Goal: Register for event/course

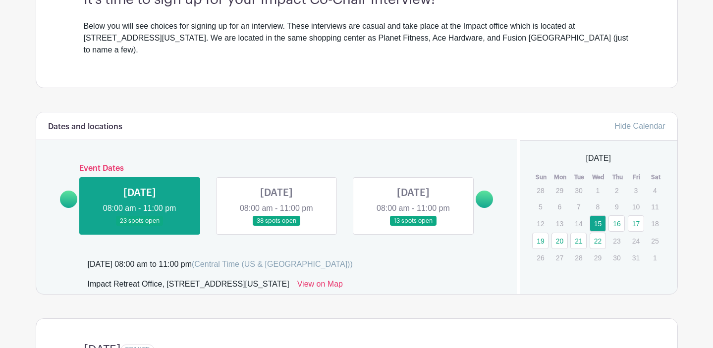
scroll to position [316, 0]
click at [599, 232] on link "22" at bounding box center [597, 240] width 16 height 16
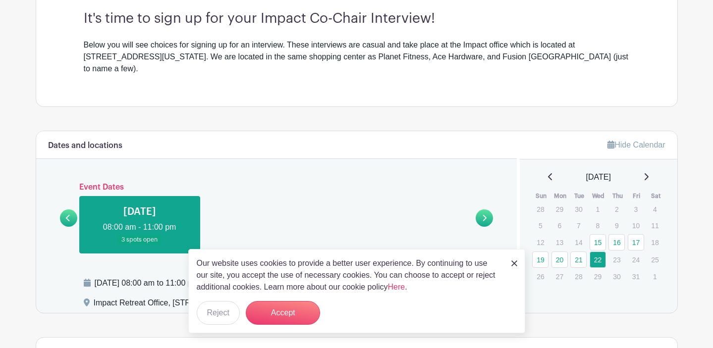
scroll to position [313, 0]
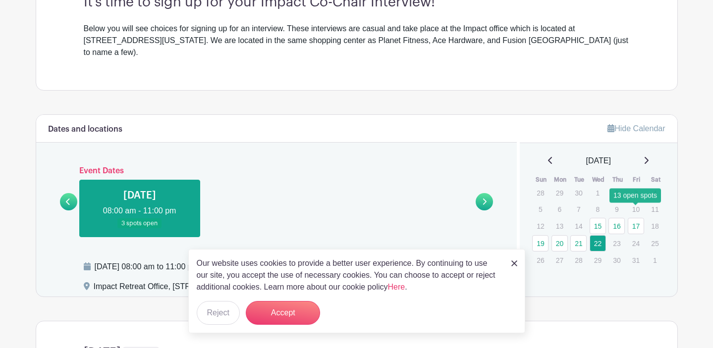
click at [633, 218] on link "17" at bounding box center [635, 226] width 16 height 16
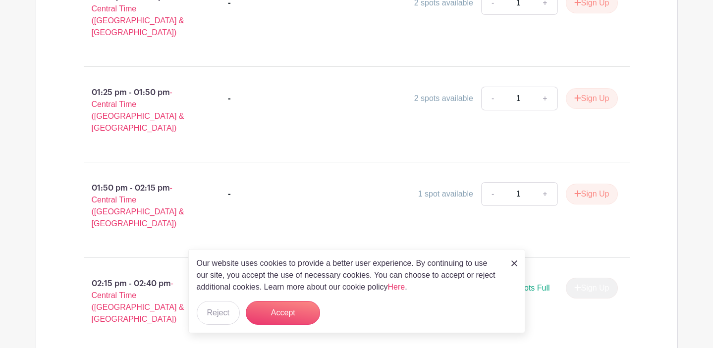
scroll to position [702, 0]
click at [595, 184] on button "Sign Up" at bounding box center [591, 194] width 52 height 21
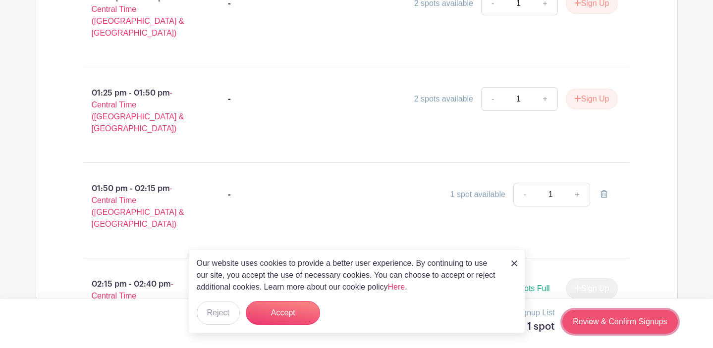
click at [627, 323] on link "Review & Confirm Signups" at bounding box center [619, 322] width 115 height 24
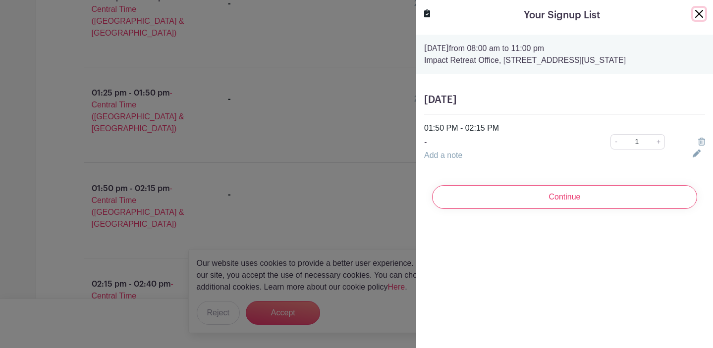
click at [701, 10] on button "Close" at bounding box center [699, 14] width 12 height 12
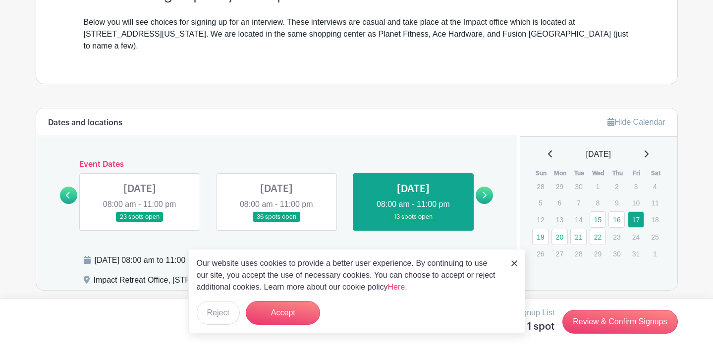
scroll to position [321, 0]
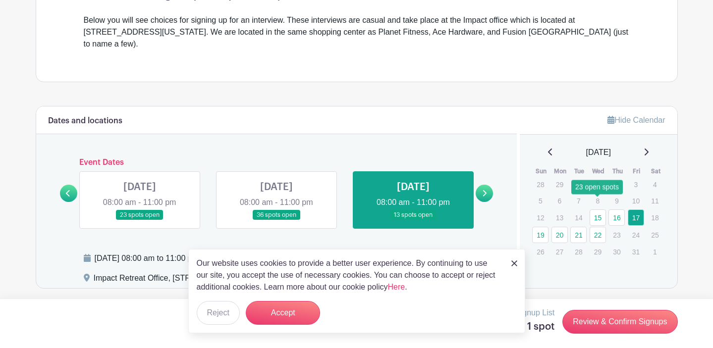
click at [598, 209] on link "15" at bounding box center [597, 217] width 16 height 16
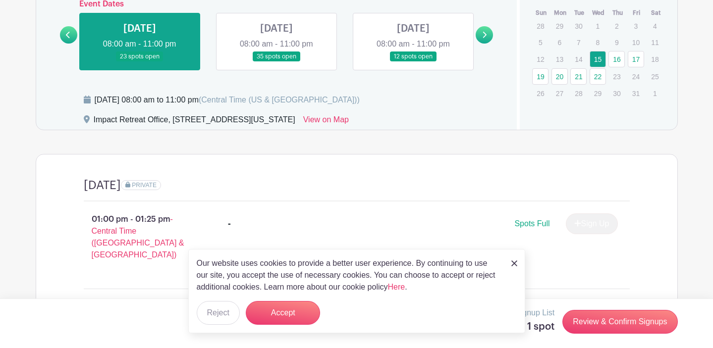
scroll to position [410, 0]
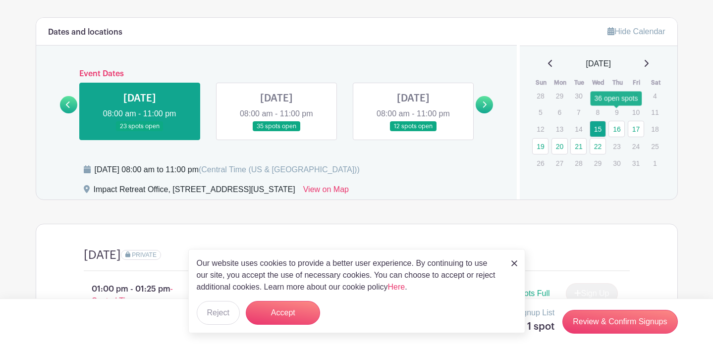
click at [620, 122] on link "16" at bounding box center [616, 129] width 16 height 16
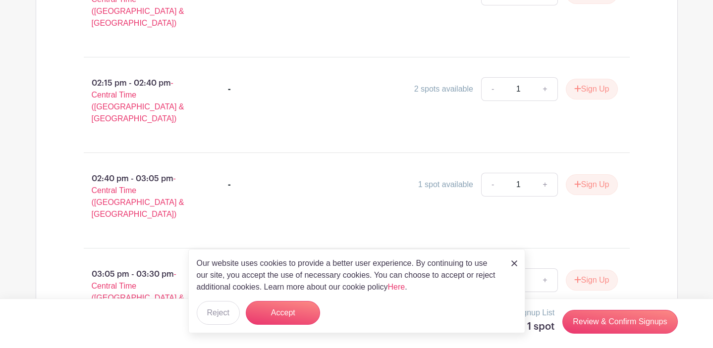
scroll to position [908, 0]
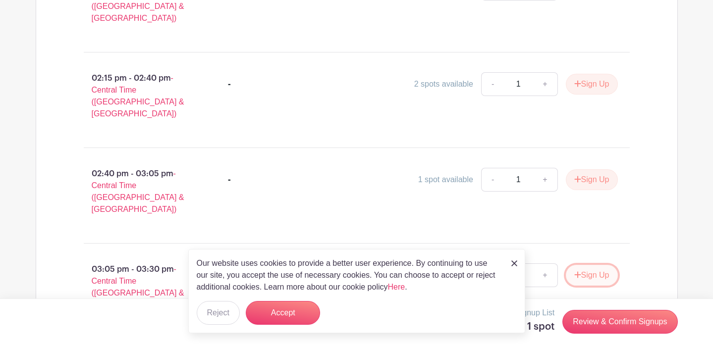
click at [598, 265] on button "Sign Up" at bounding box center [591, 275] width 52 height 21
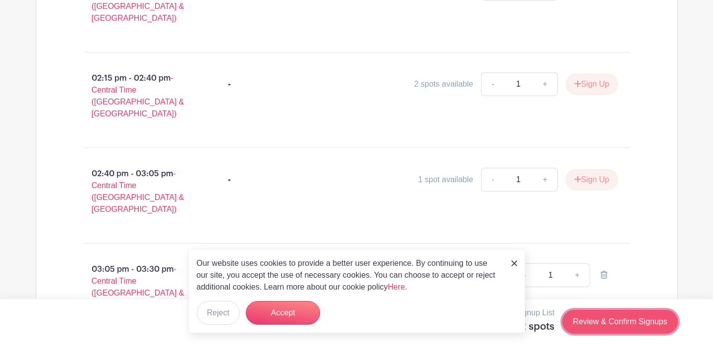
click at [613, 323] on link "Review & Confirm Signups" at bounding box center [619, 322] width 115 height 24
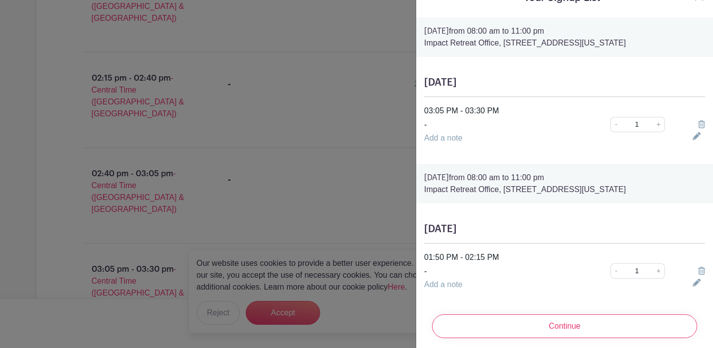
scroll to position [24, 0]
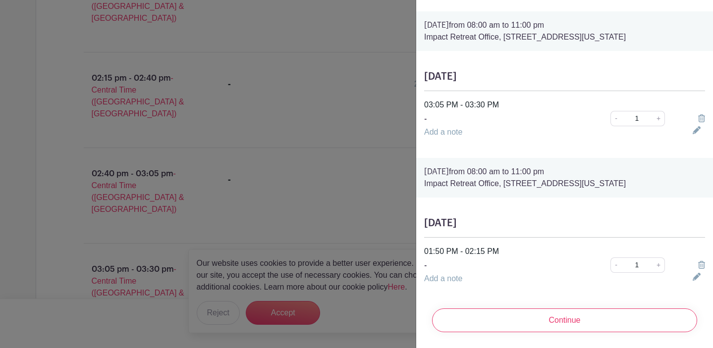
click at [701, 263] on icon at bounding box center [701, 265] width 7 height 8
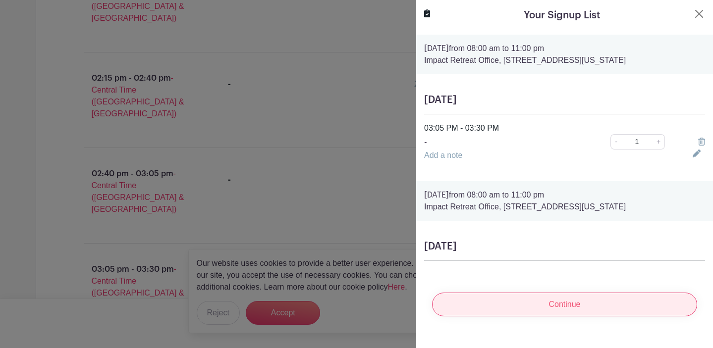
click at [597, 302] on input "Continue" at bounding box center [564, 305] width 265 height 24
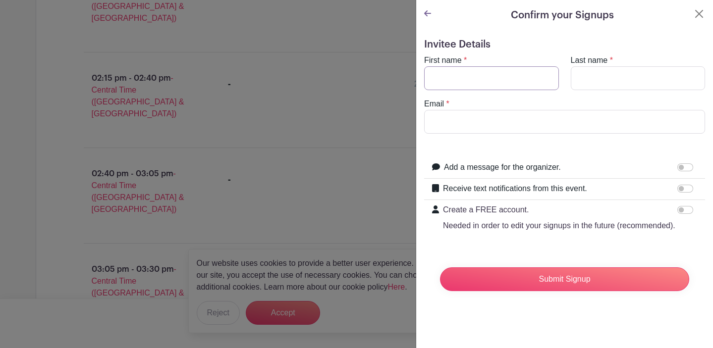
click at [495, 84] on input "First name" at bounding box center [491, 78] width 135 height 24
type input "Chloe"
type input "Geiger"
type input "chloegrace1923@gmail.com"
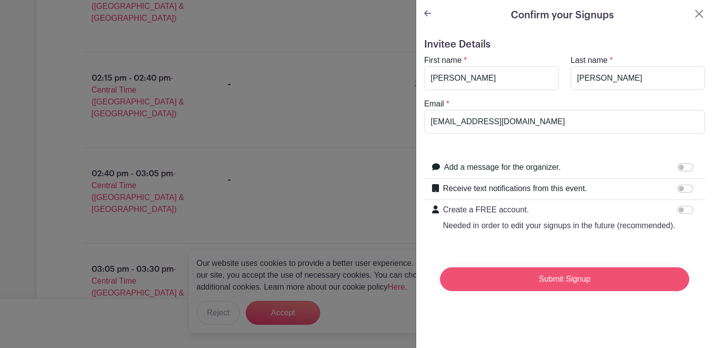
click at [550, 279] on input "Submit Signup" at bounding box center [564, 279] width 249 height 24
